Goal: Information Seeking & Learning: Learn about a topic

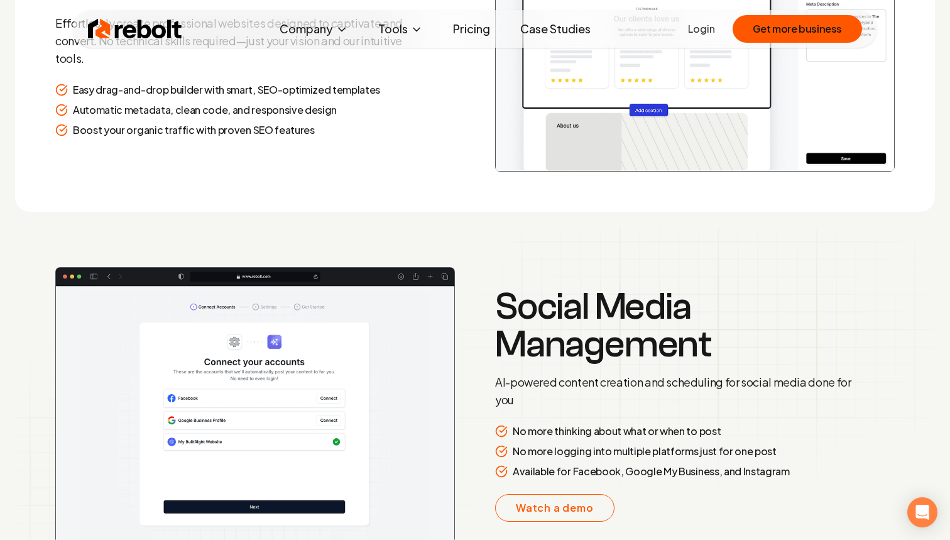
scroll to position [1913, 0]
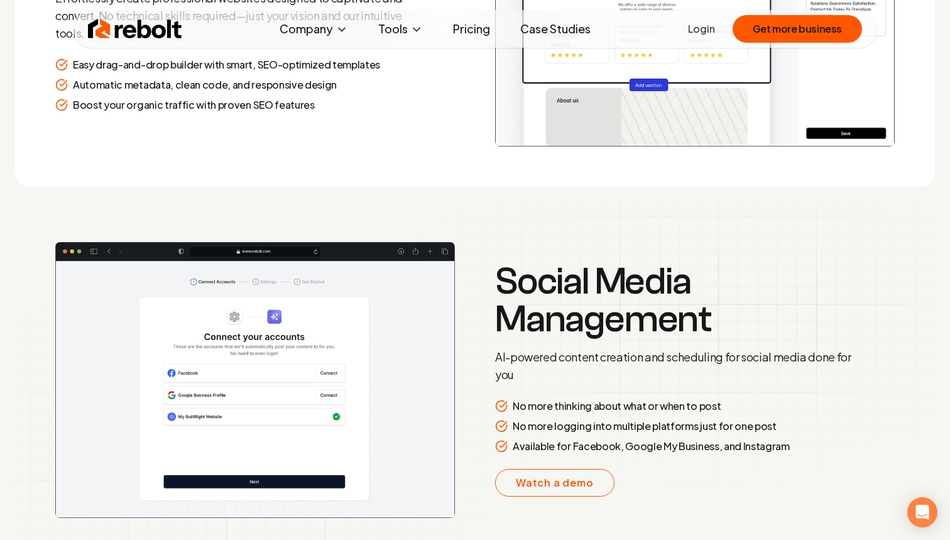
click at [471, 29] on link "Pricing" at bounding box center [471, 28] width 57 height 25
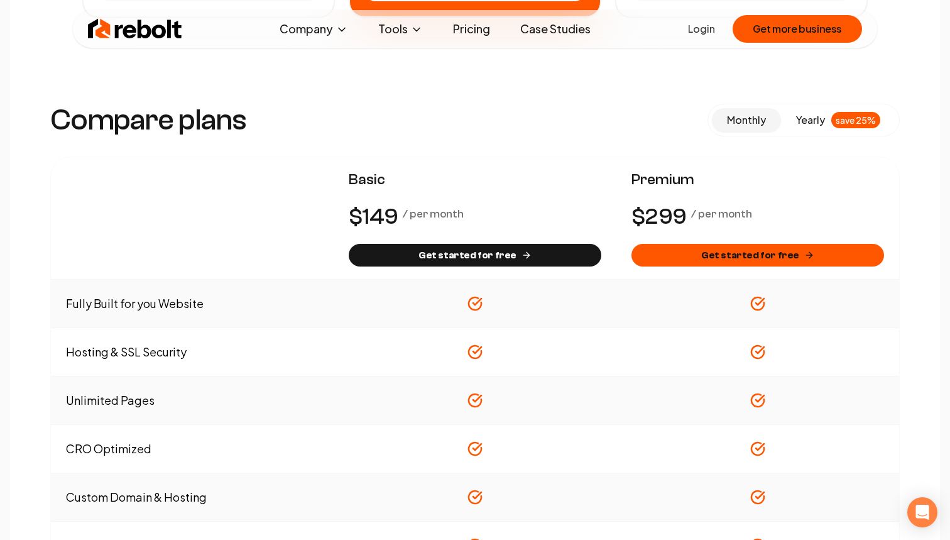
scroll to position [608, 0]
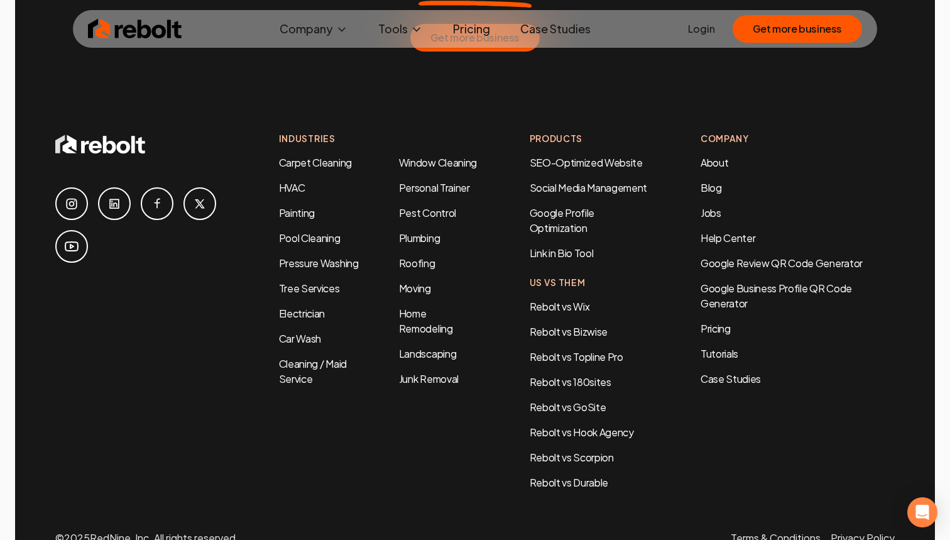
scroll to position [6576, 0]
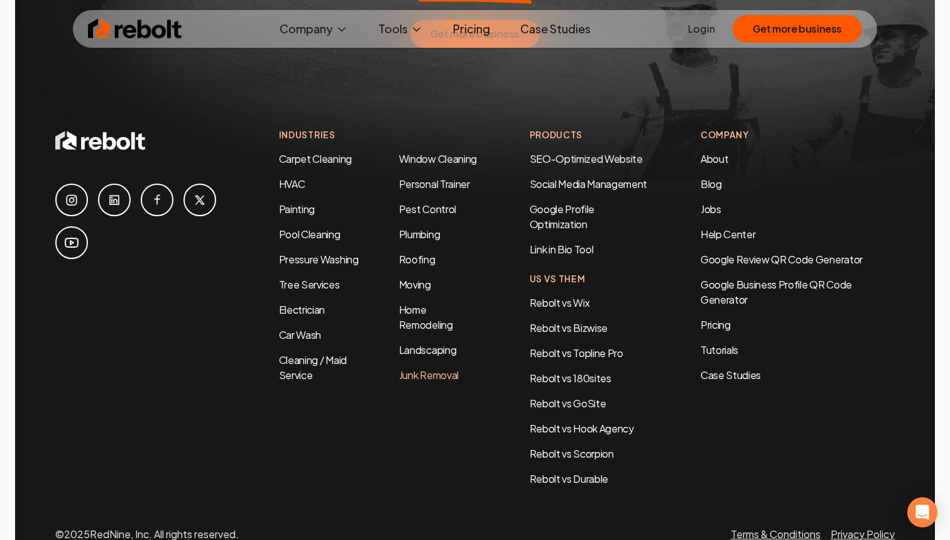
click at [438, 368] on link "Junk Removal" at bounding box center [429, 374] width 60 height 13
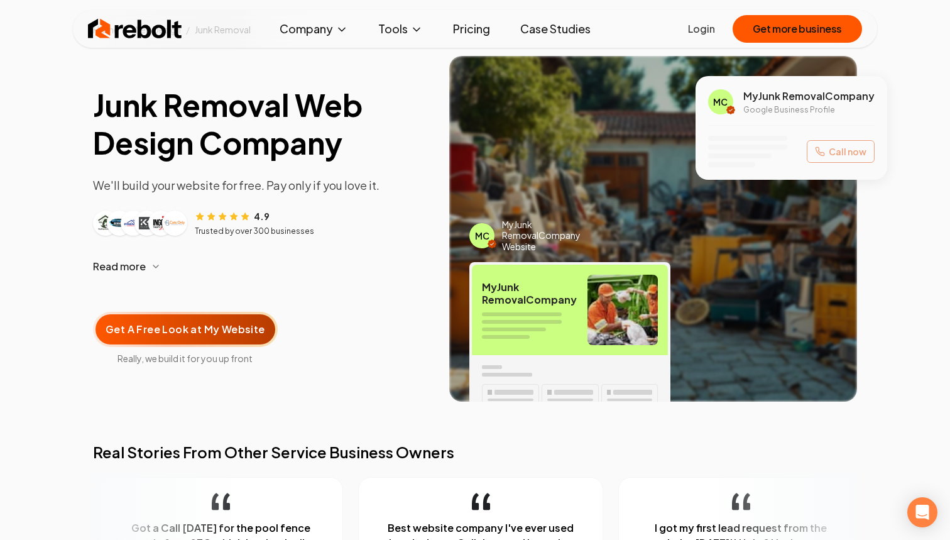
scroll to position [115, 0]
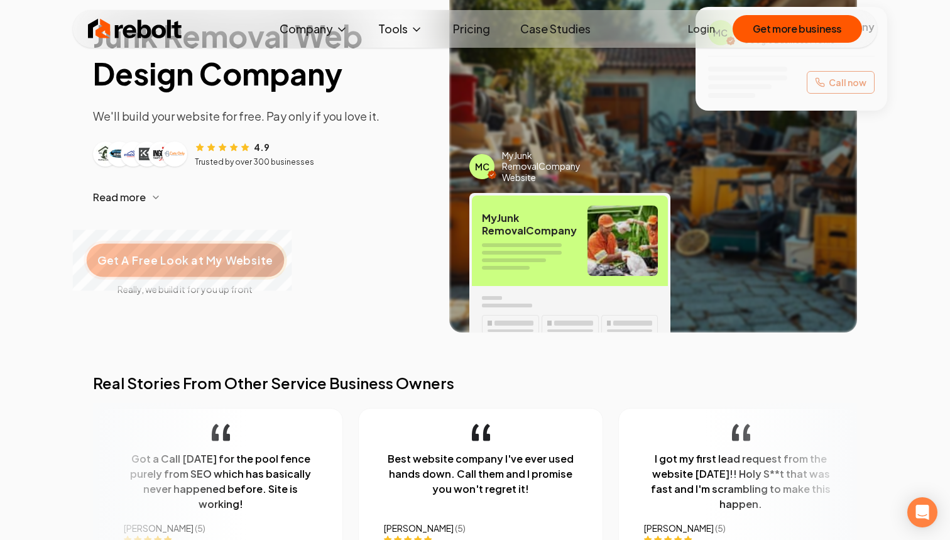
click at [217, 266] on span "Get A Free Look at My Website" at bounding box center [184, 260] width 175 height 16
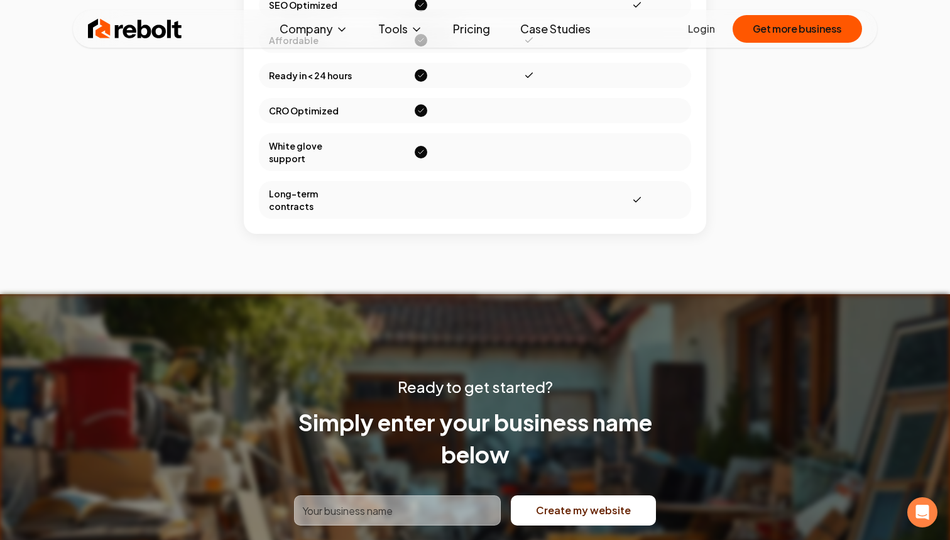
scroll to position [4515, 0]
